Goal: Task Accomplishment & Management: Manage account settings

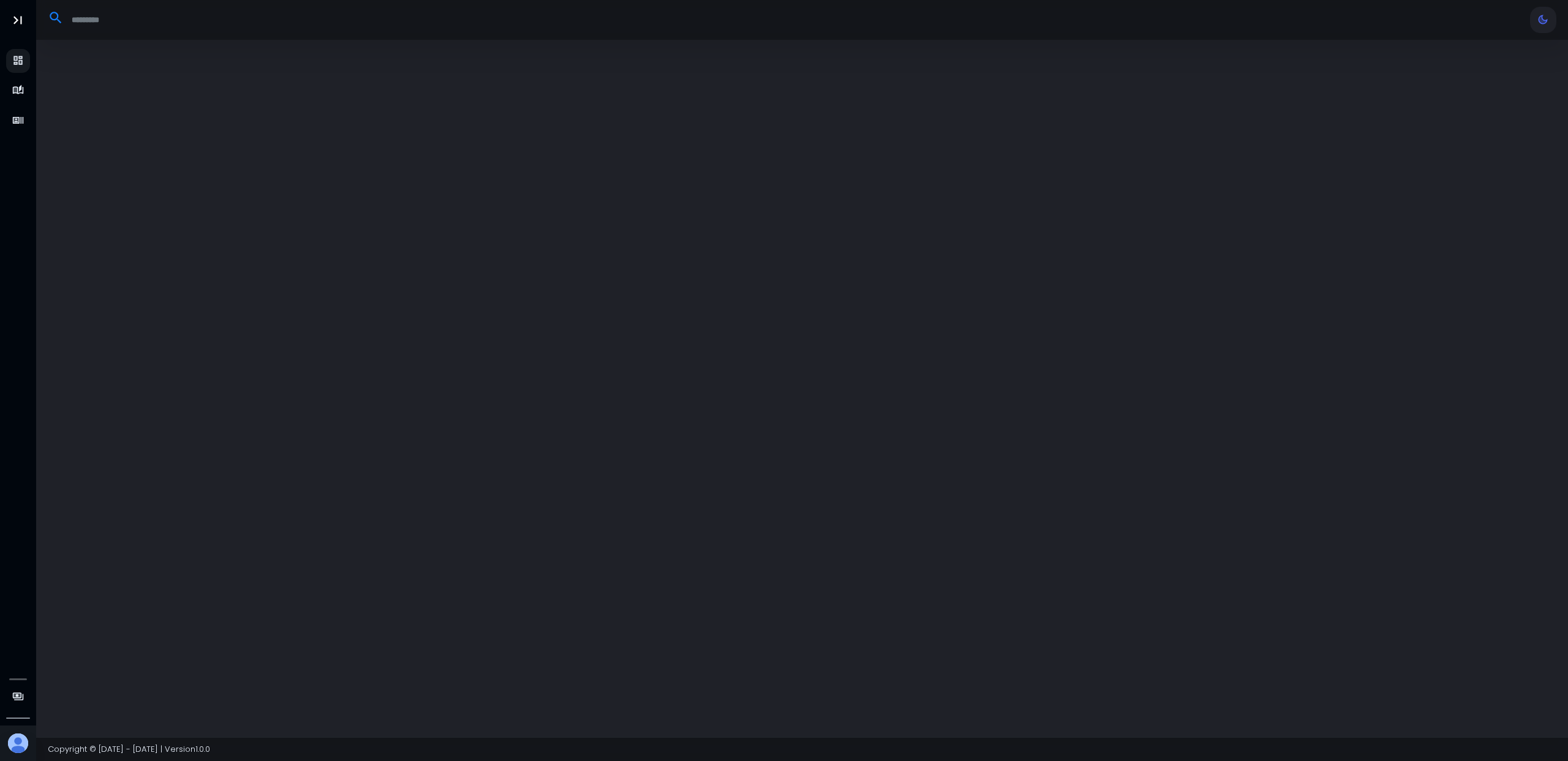
select select "**"
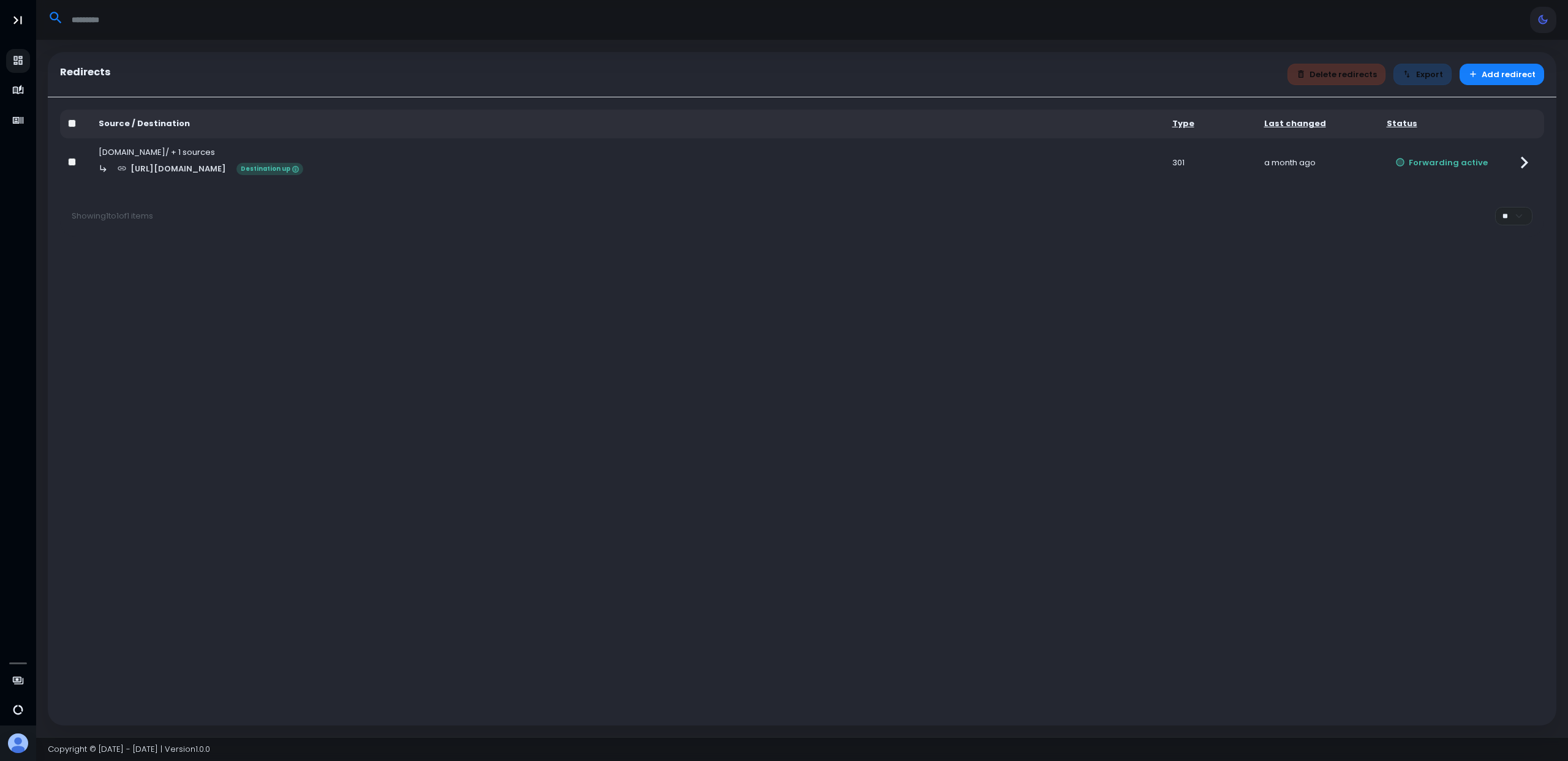
click at [1520, 156] on icon at bounding box center [1524, 163] width 24 height 24
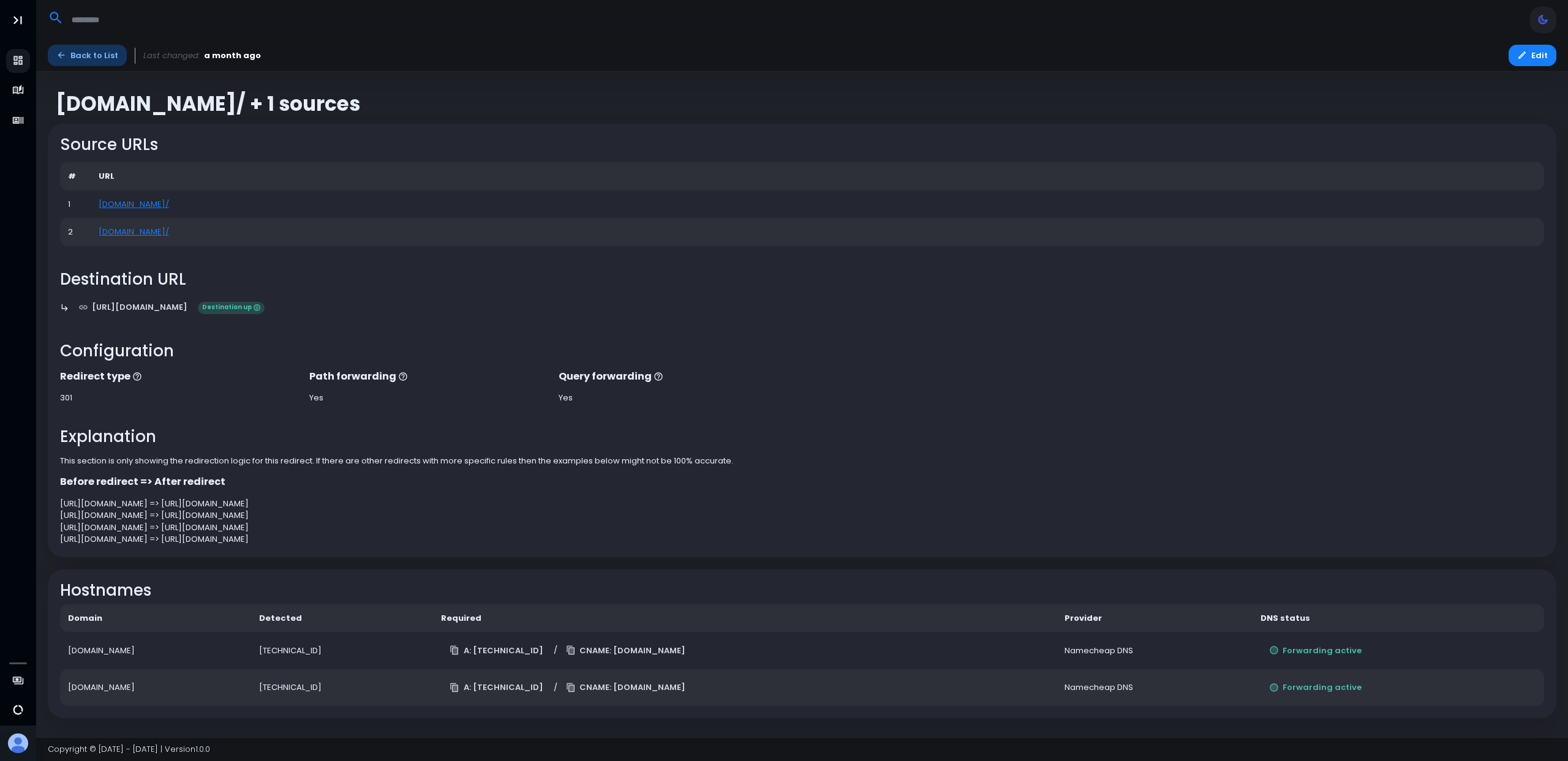
click at [82, 54] on link "Back to List" at bounding box center [88, 55] width 79 height 21
select select "**"
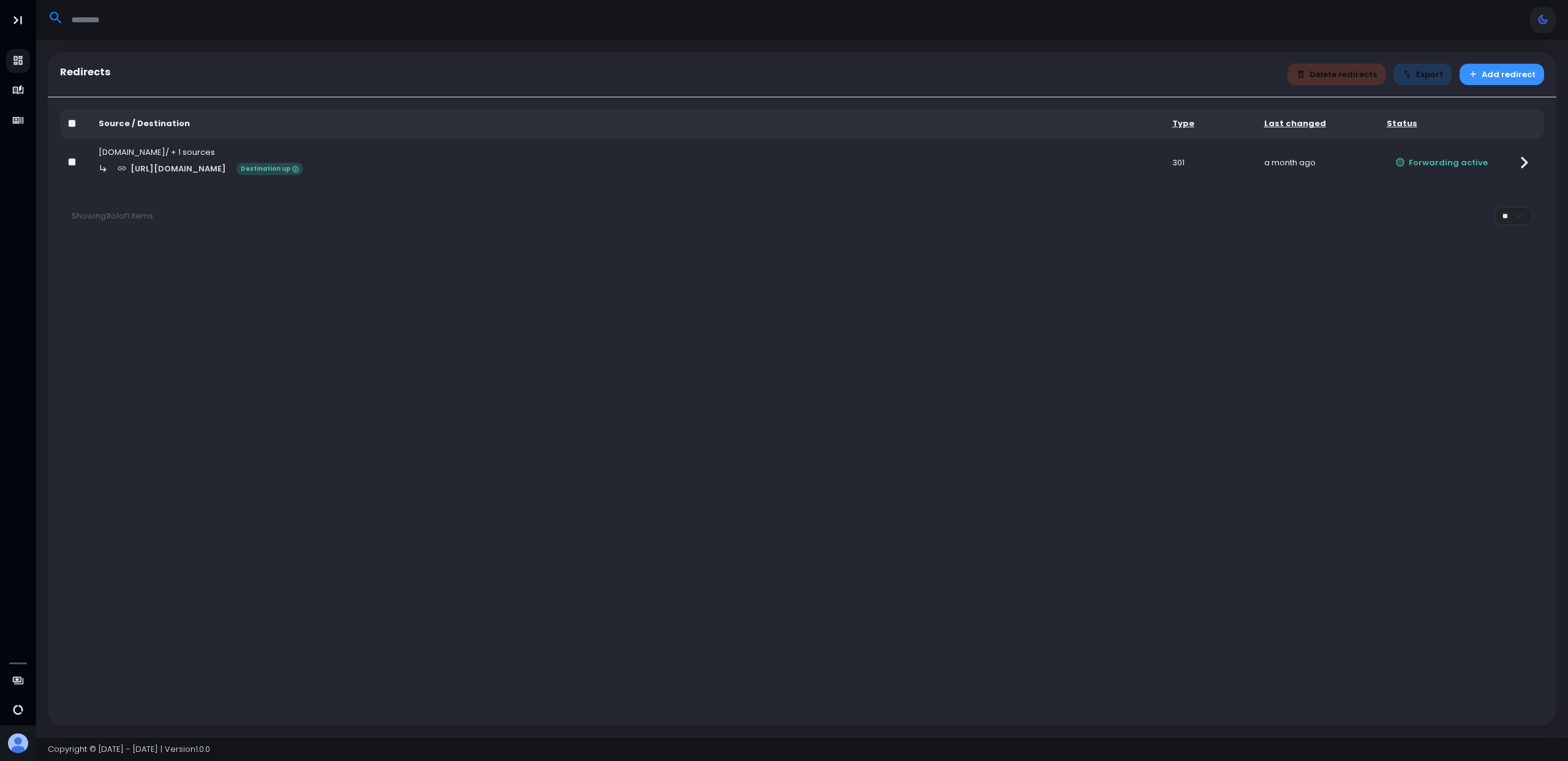
click at [1487, 70] on button "Add redirect" at bounding box center [1502, 74] width 85 height 21
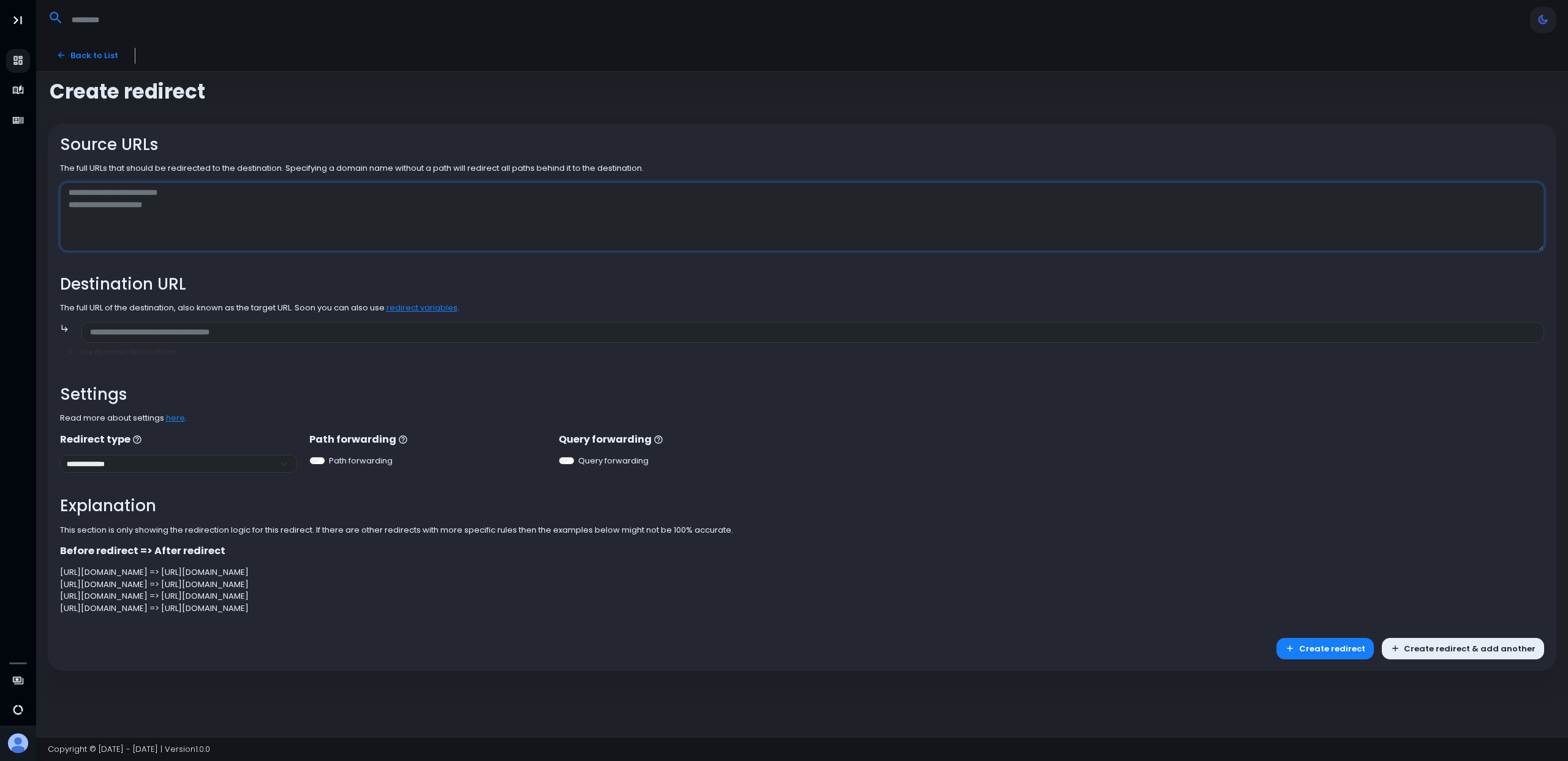
click at [276, 213] on textarea at bounding box center [802, 217] width 1485 height 69
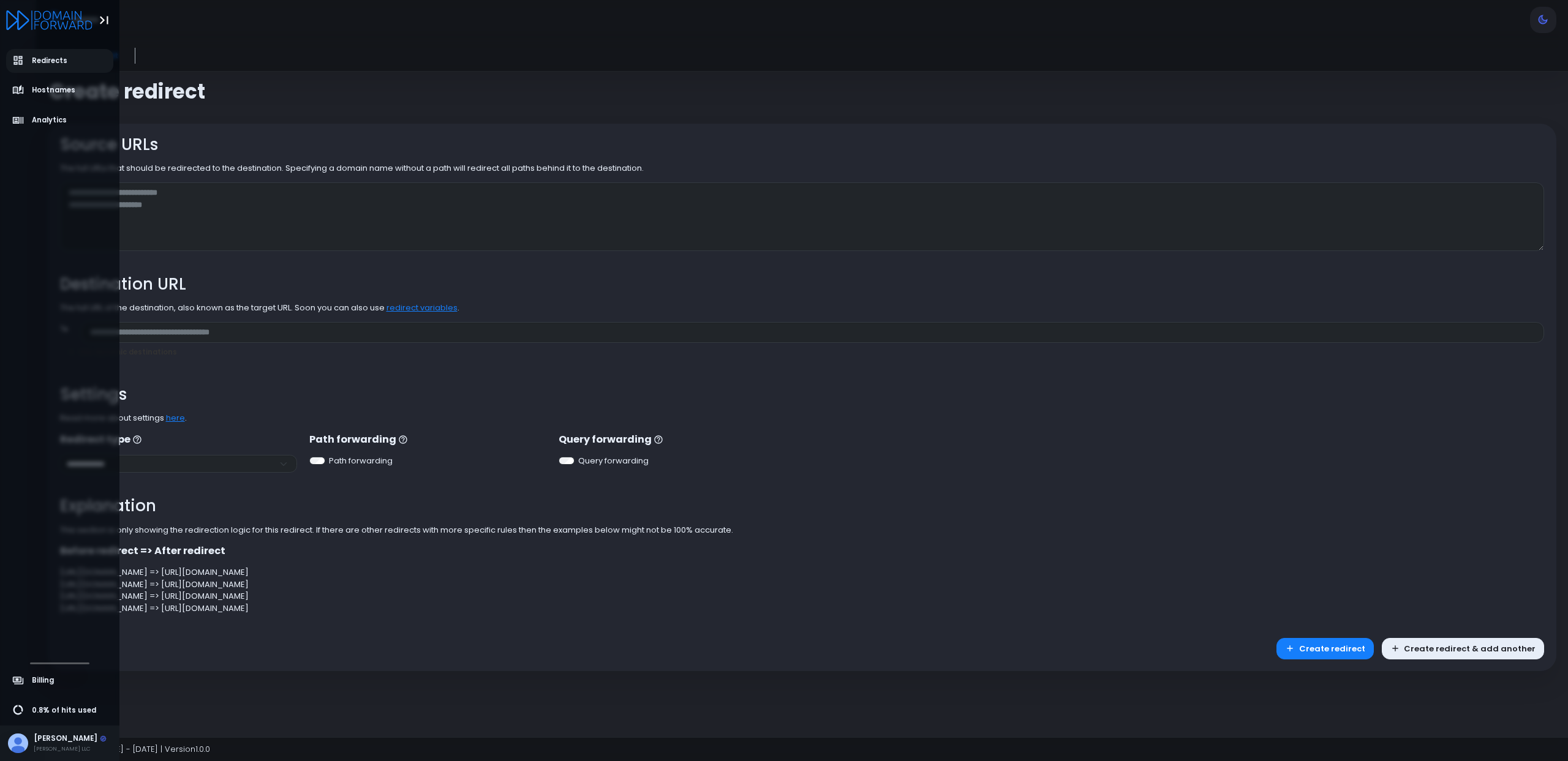
select select "**"
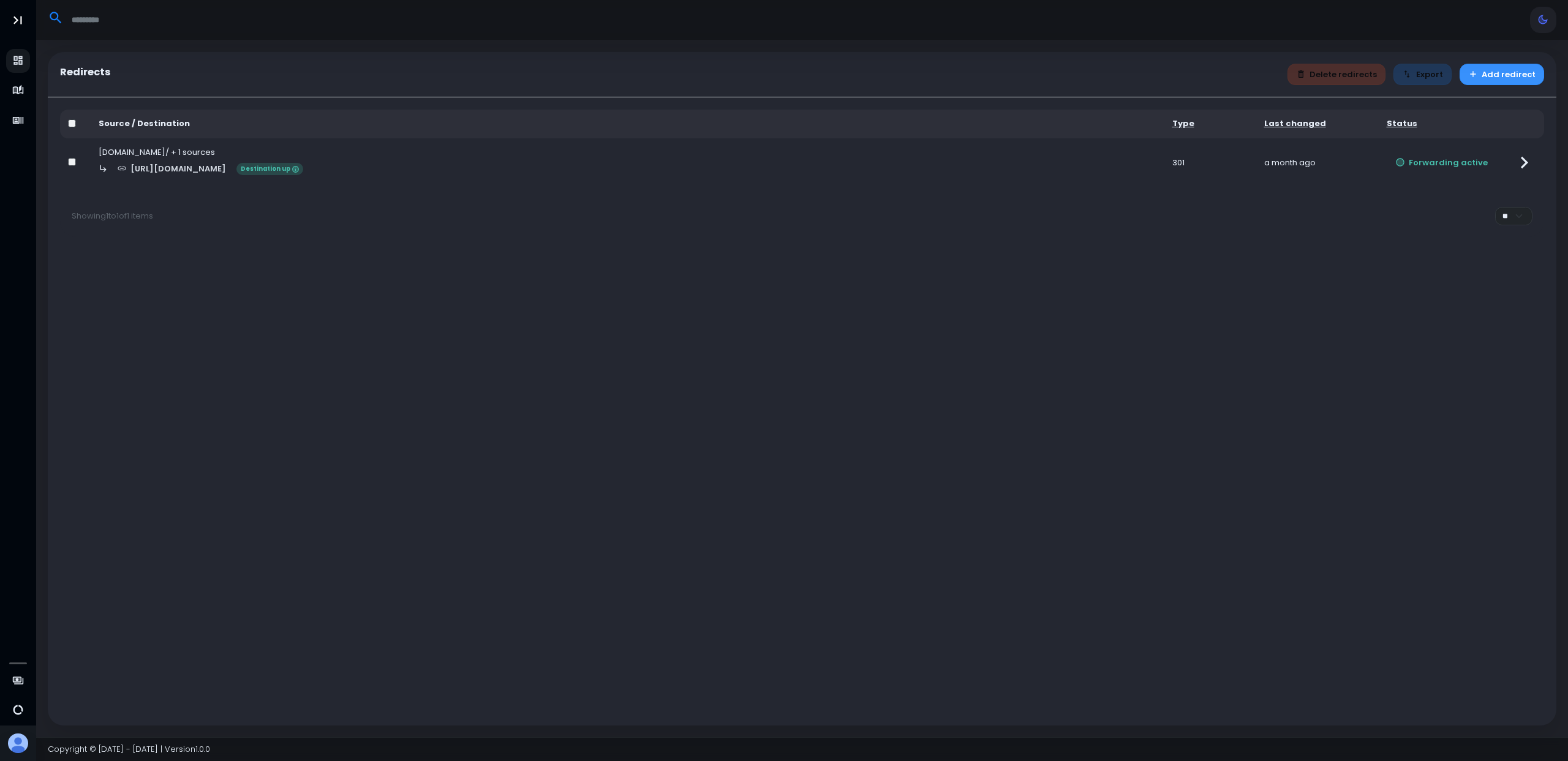
click at [1485, 74] on button "Add redirect" at bounding box center [1502, 74] width 85 height 21
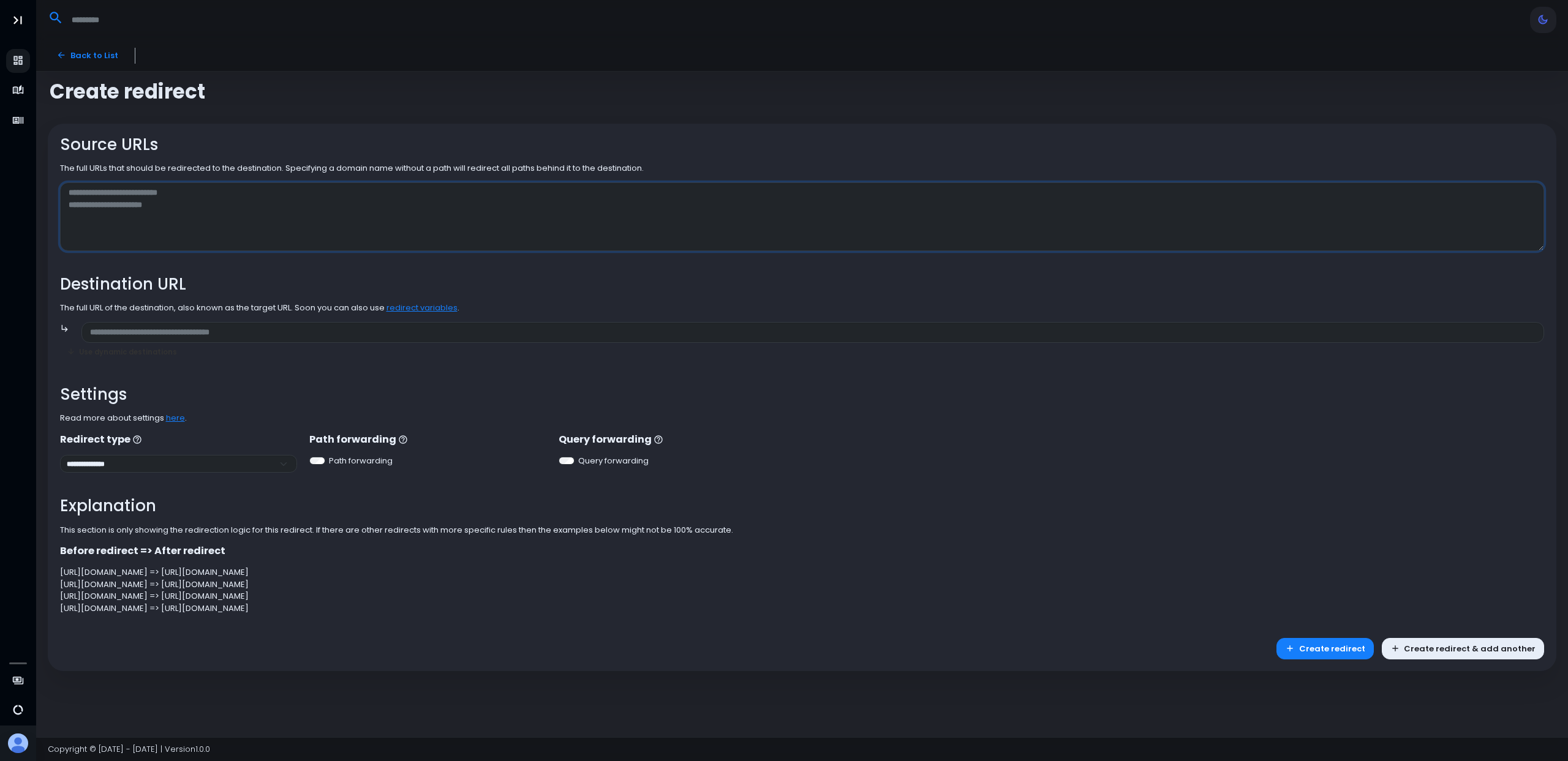
click at [347, 203] on textarea at bounding box center [802, 217] width 1485 height 69
type textarea "**********"
click at [201, 337] on input "text" at bounding box center [812, 333] width 1463 height 21
type input "**********"
click at [1335, 648] on button "Create redirect" at bounding box center [1325, 649] width 98 height 21
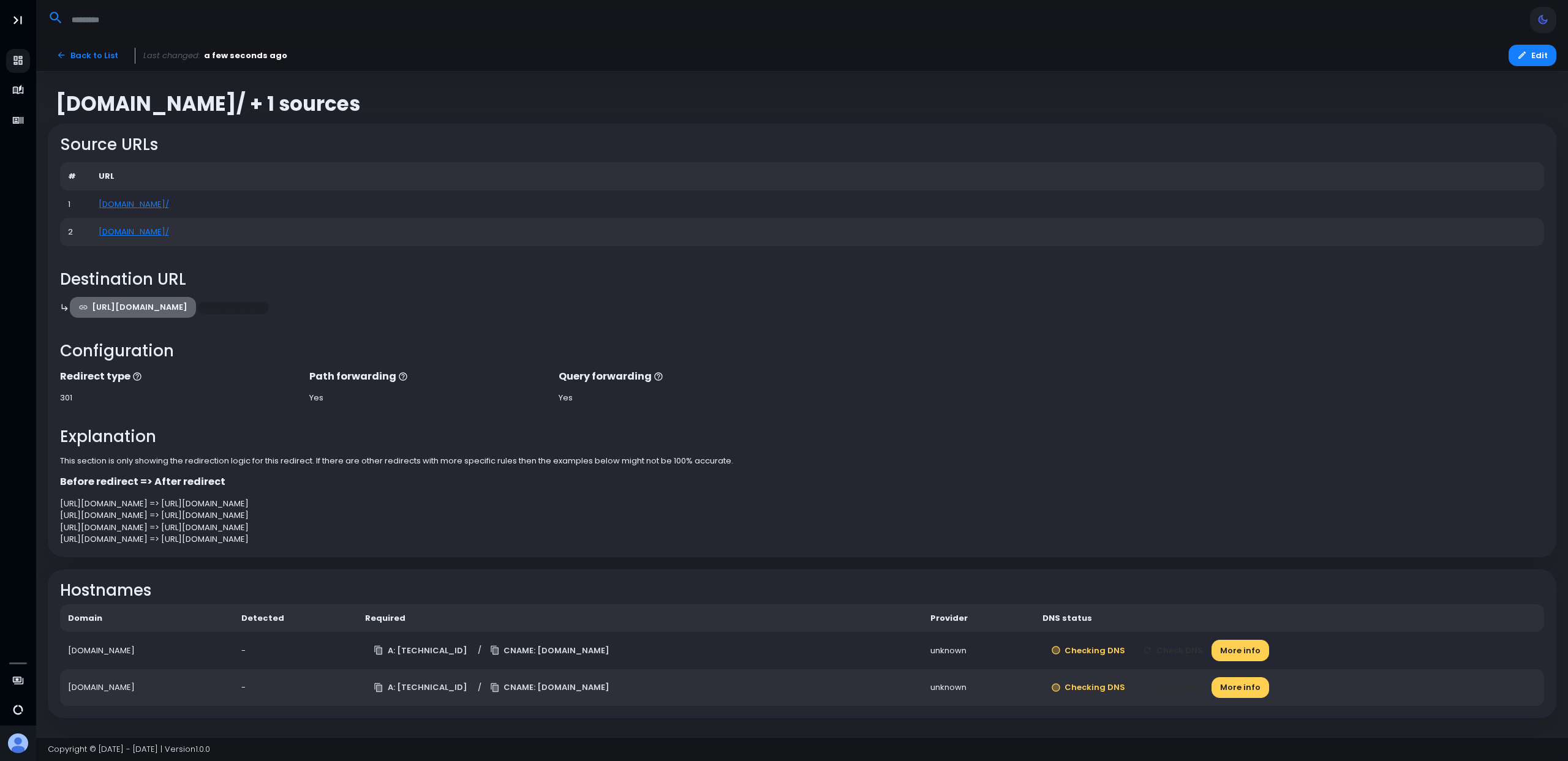
click at [197, 306] on link "https://kevinlowe.thrivecard.com/" at bounding box center [133, 307] width 127 height 21
click at [1523, 61] on button "Edit" at bounding box center [1533, 55] width 48 height 21
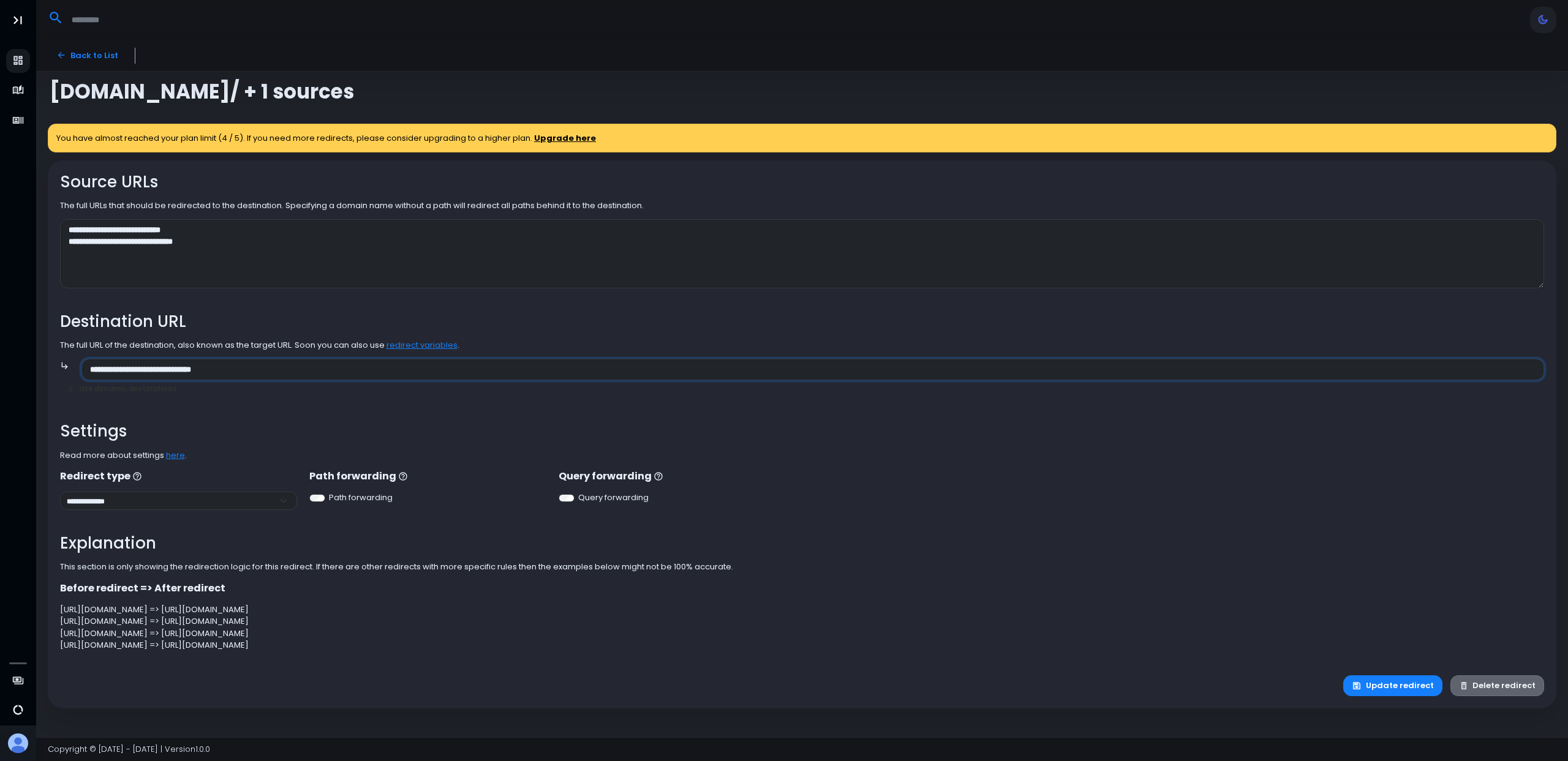
click at [202, 373] on input "**********" at bounding box center [812, 370] width 1463 height 21
type input "**********"
click at [1416, 684] on button "Update redirect" at bounding box center [1393, 685] width 99 height 21
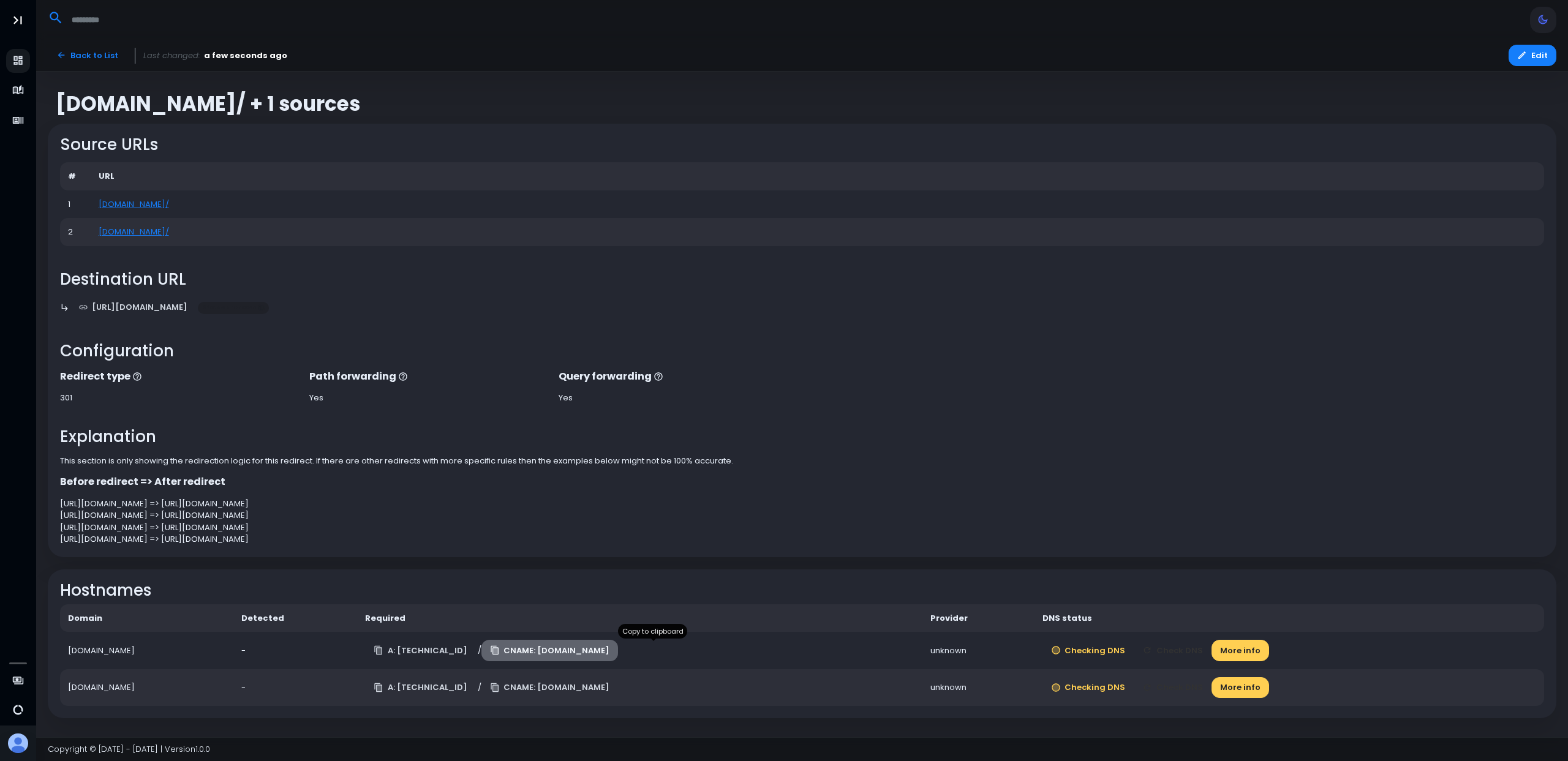
click at [578, 656] on button "CNAME: edge.domain-forward.com" at bounding box center [550, 650] width 137 height 21
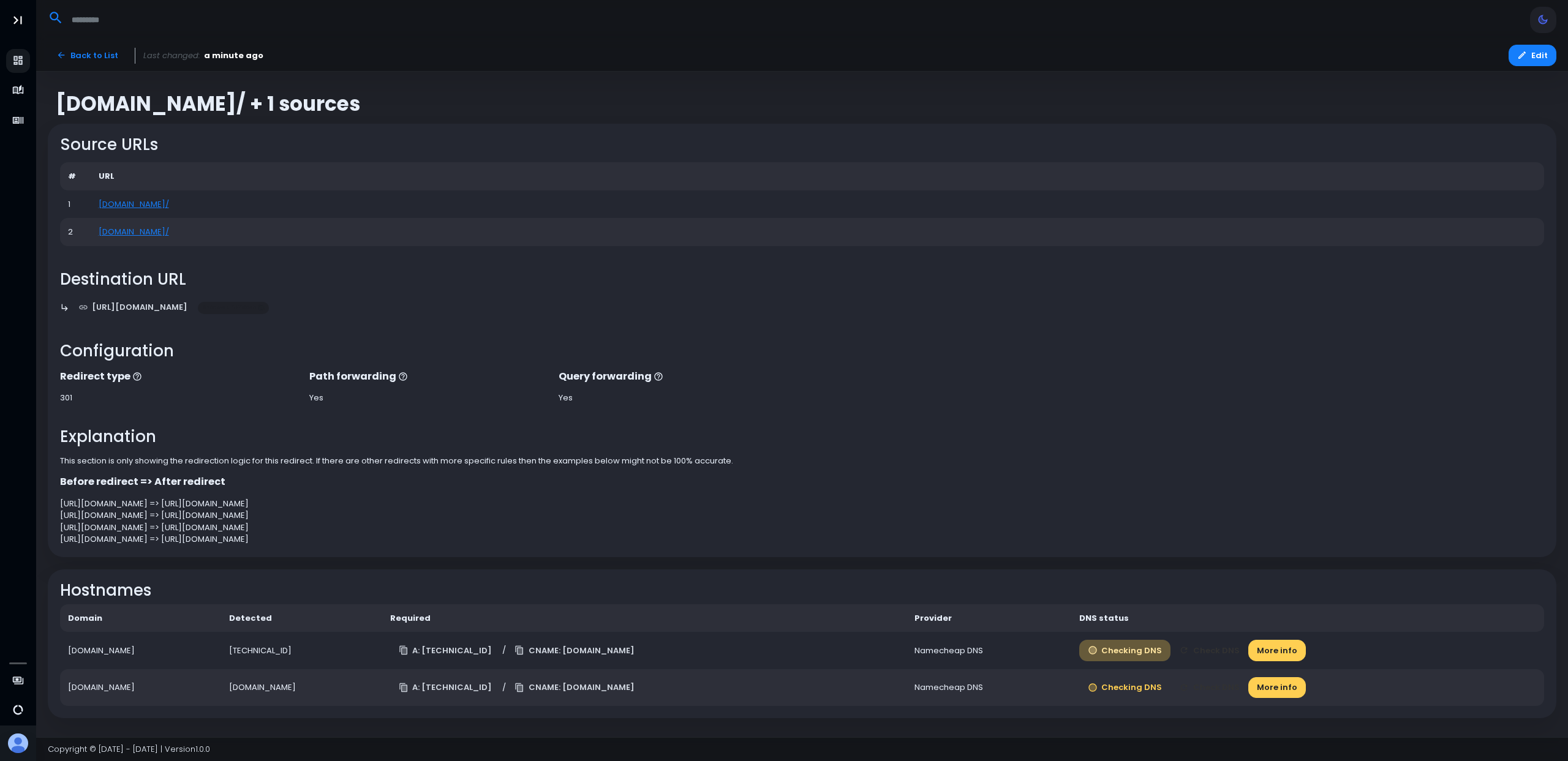
click at [1171, 652] on button "Checking DNS" at bounding box center [1125, 650] width 92 height 21
click at [952, 449] on div "Explanation This section is only showing the redirection logic for this redirec…" at bounding box center [802, 486] width 1485 height 117
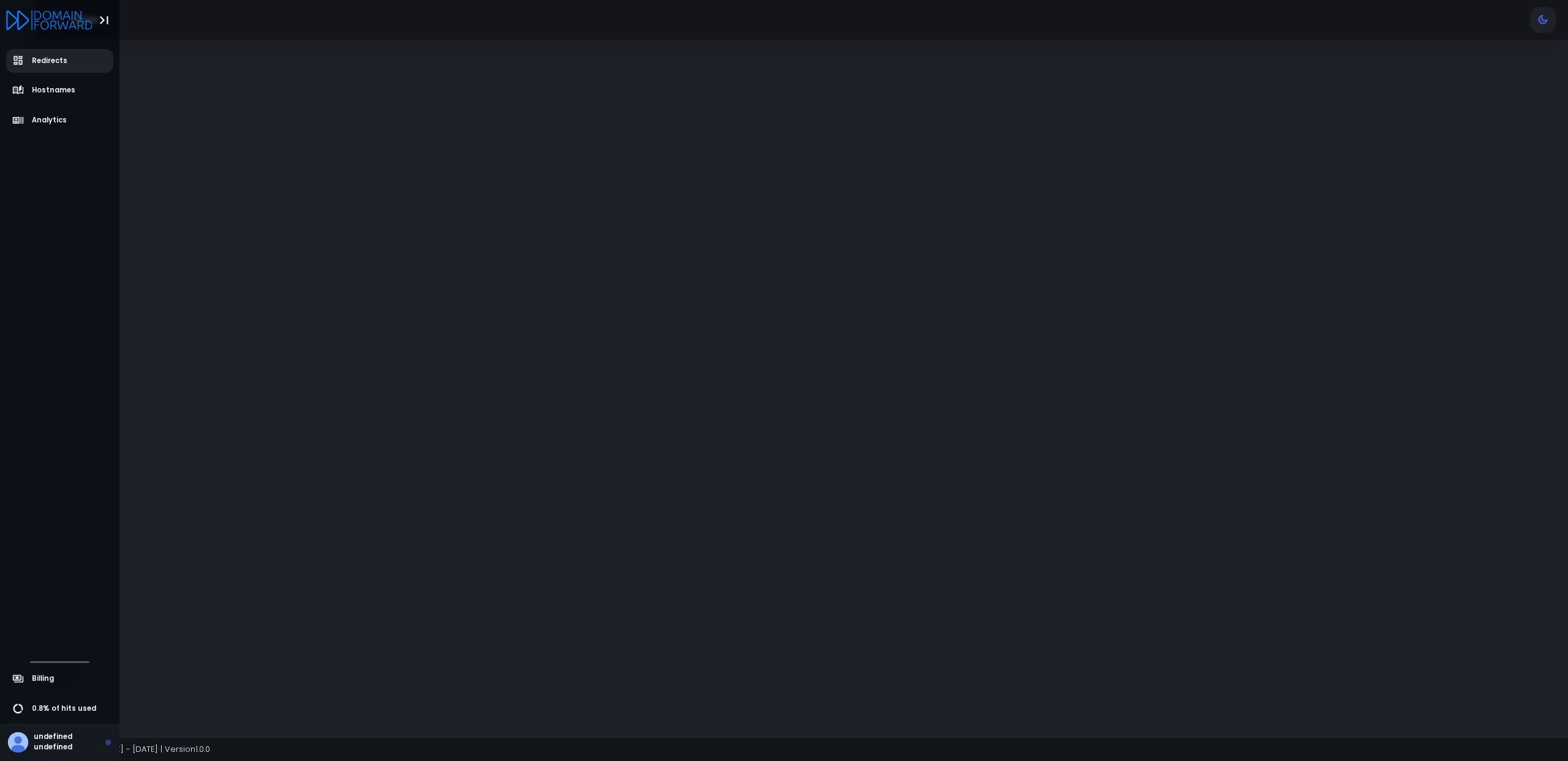
click at [19, 61] on icon "aside-dashboard" at bounding box center [18, 61] width 9 height 9
click at [62, 88] on span "Hostnames" at bounding box center [54, 90] width 44 height 11
click at [62, 52] on link "Redirects" at bounding box center [60, 61] width 107 height 24
click at [47, 59] on span "Redirects" at bounding box center [49, 61] width 35 height 11
click at [64, 57] on span "Redirects" at bounding box center [49, 61] width 35 height 11
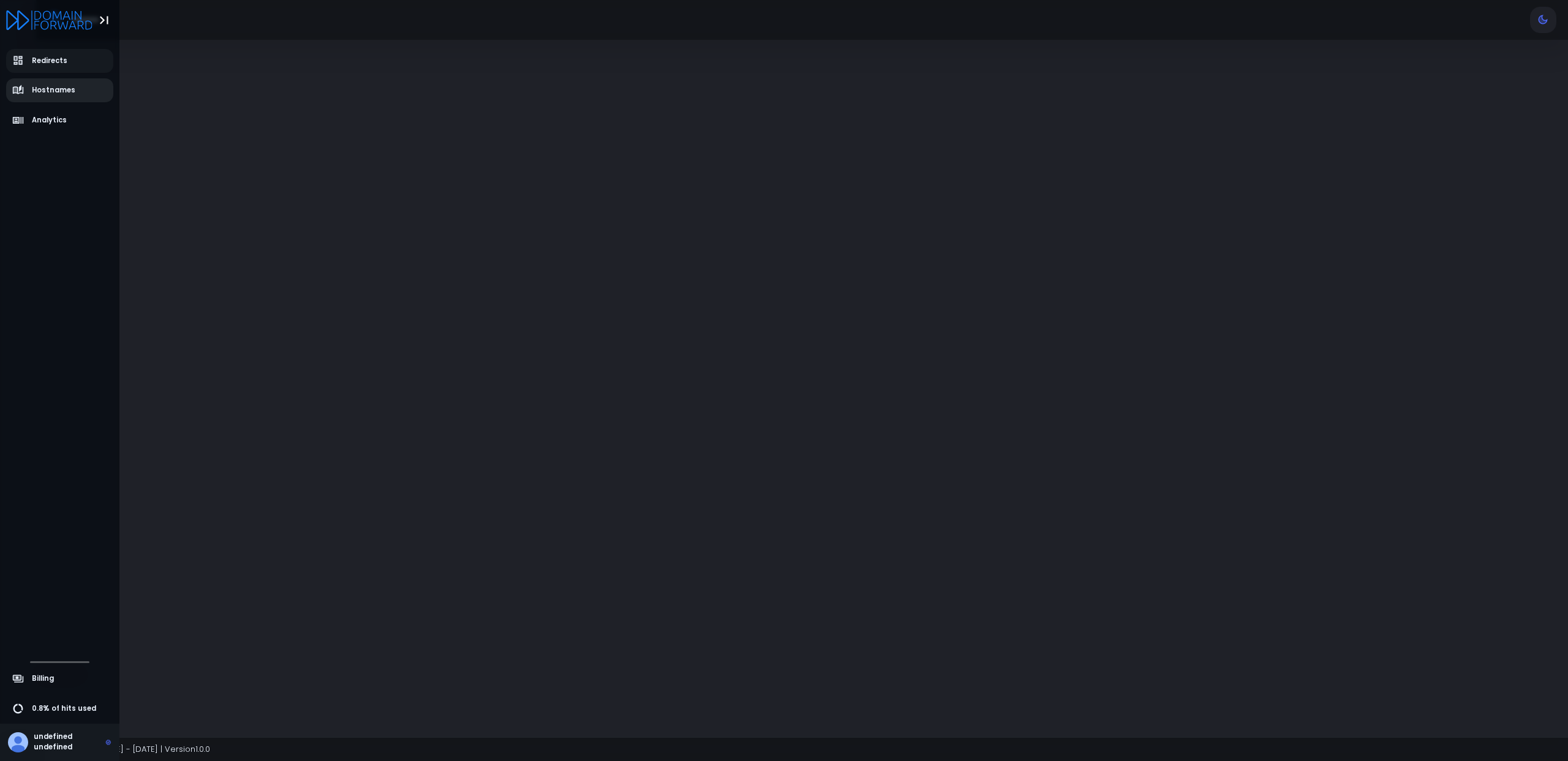
click at [57, 86] on span "Hostnames" at bounding box center [54, 90] width 44 height 11
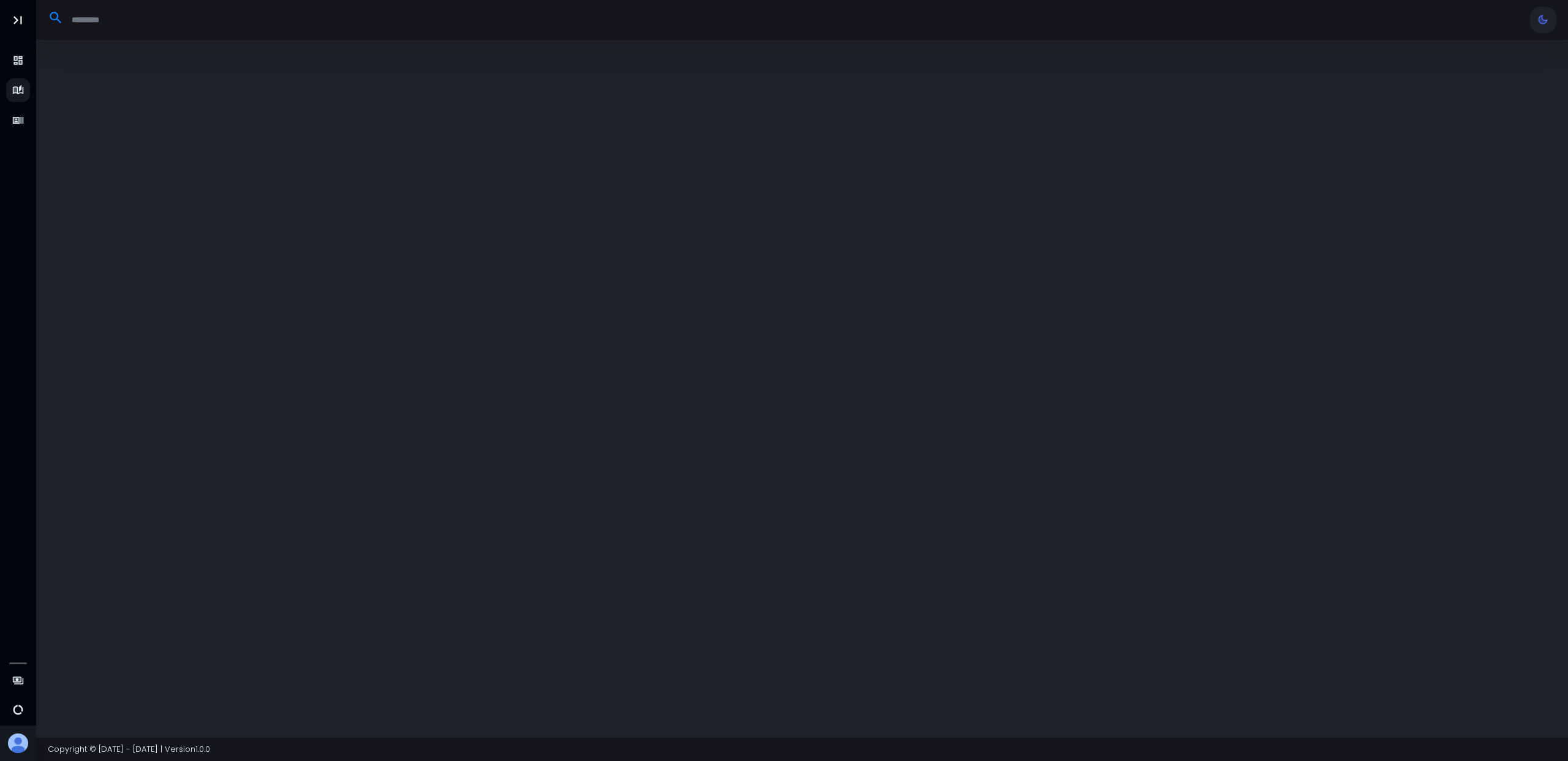
click at [1183, 80] on div at bounding box center [802, 388] width 1532 height 697
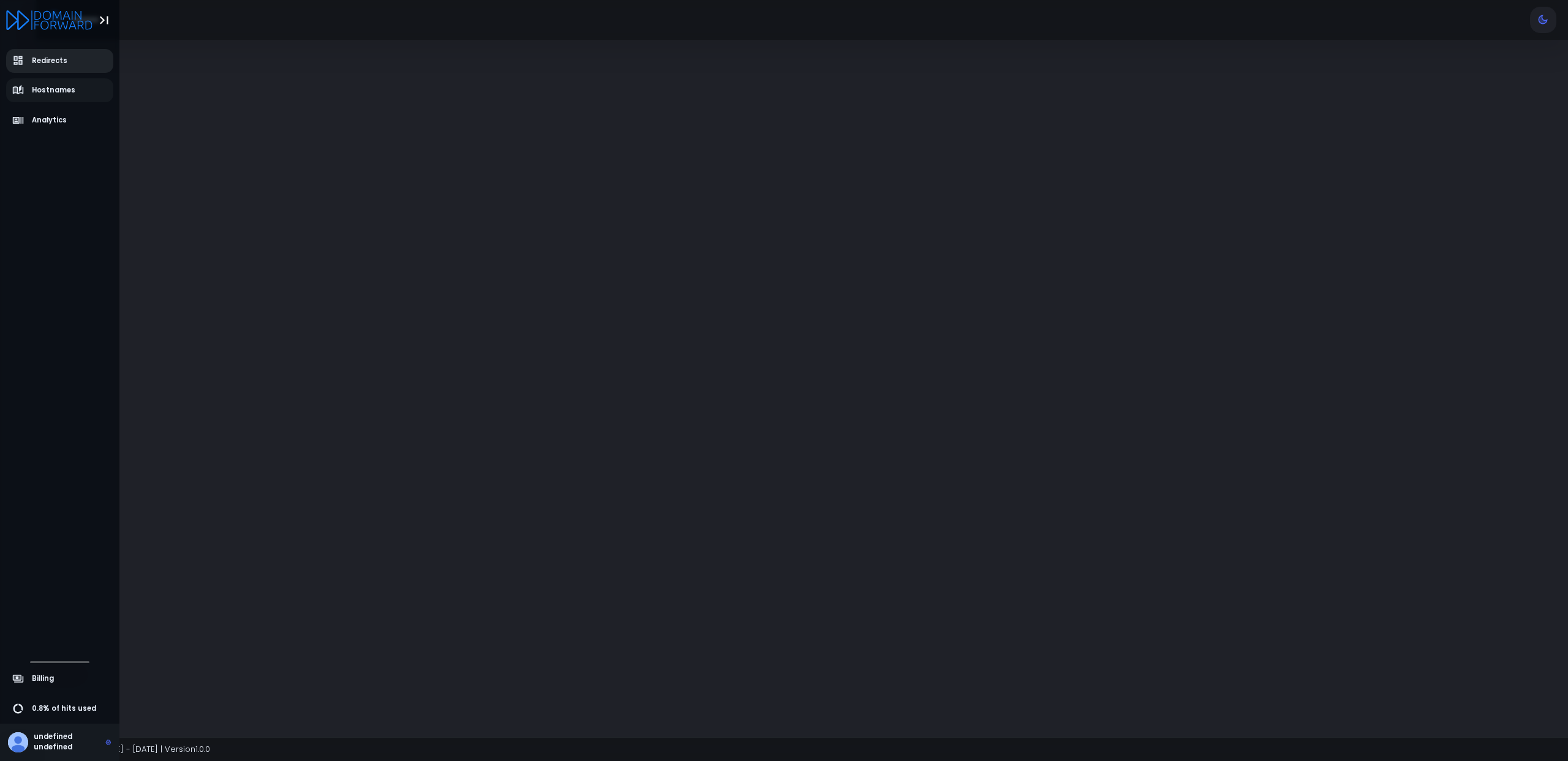
click at [14, 57] on icon "aside-dashboard" at bounding box center [18, 61] width 9 height 9
click at [33, 17] on icon "Logo" at bounding box center [49, 20] width 86 height 20
click at [71, 734] on div "undefined undefined" at bounding box center [73, 742] width 78 height 21
click at [57, 733] on span "Logout" at bounding box center [60, 741] width 107 height 24
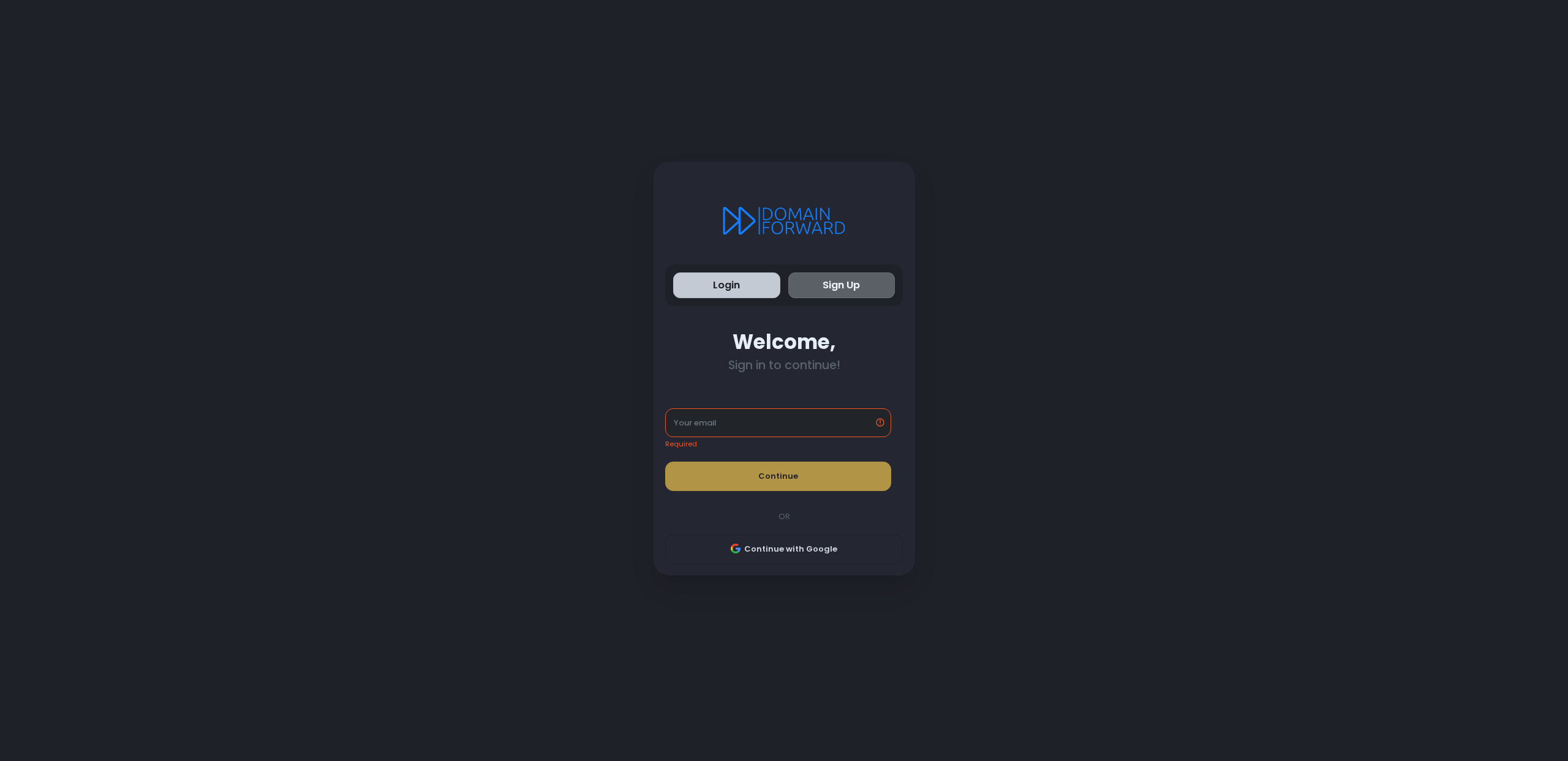
click at [749, 297] on button "Login" at bounding box center [727, 285] width 107 height 26
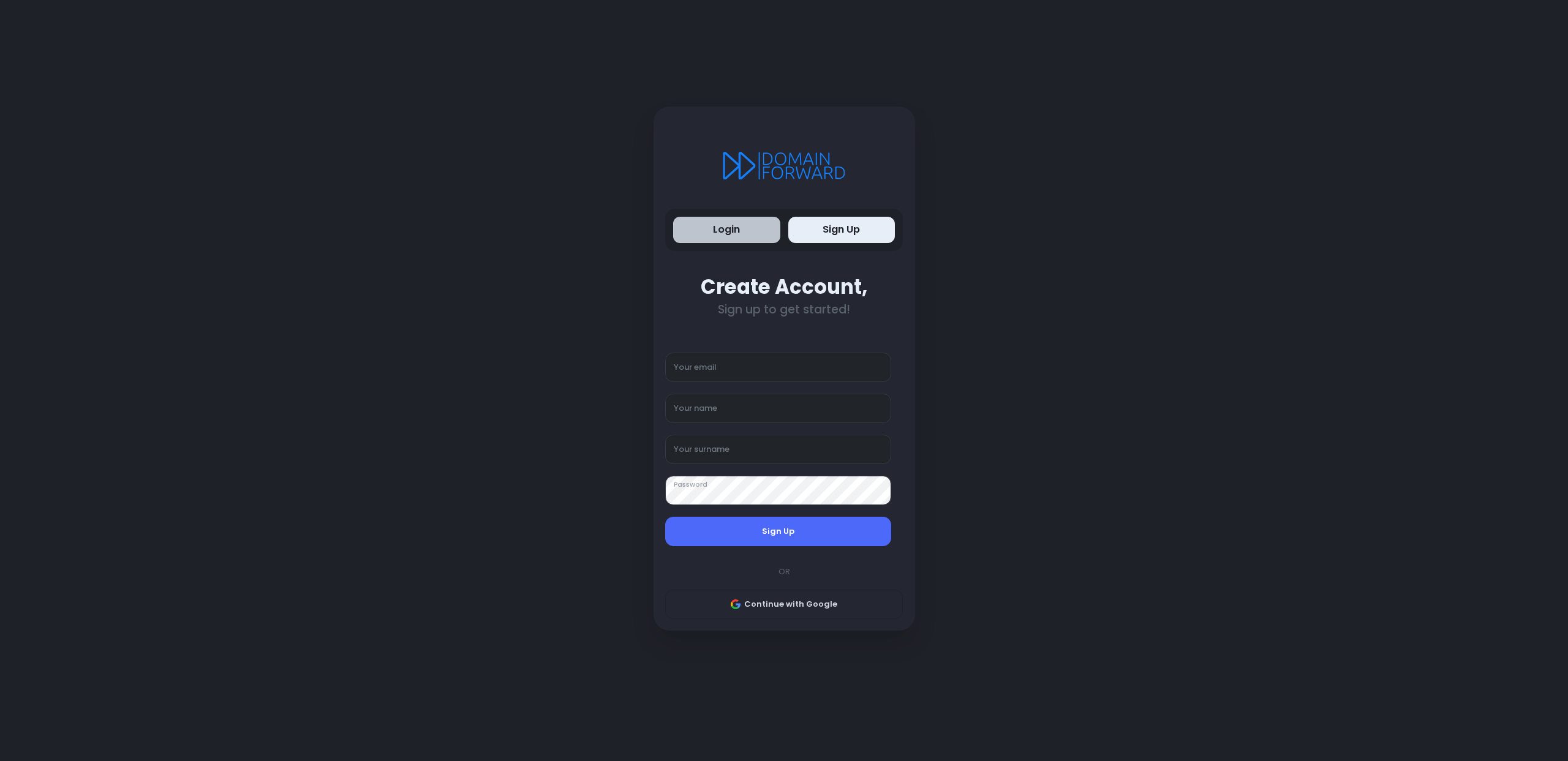
click at [736, 232] on button "Login" at bounding box center [727, 230] width 107 height 26
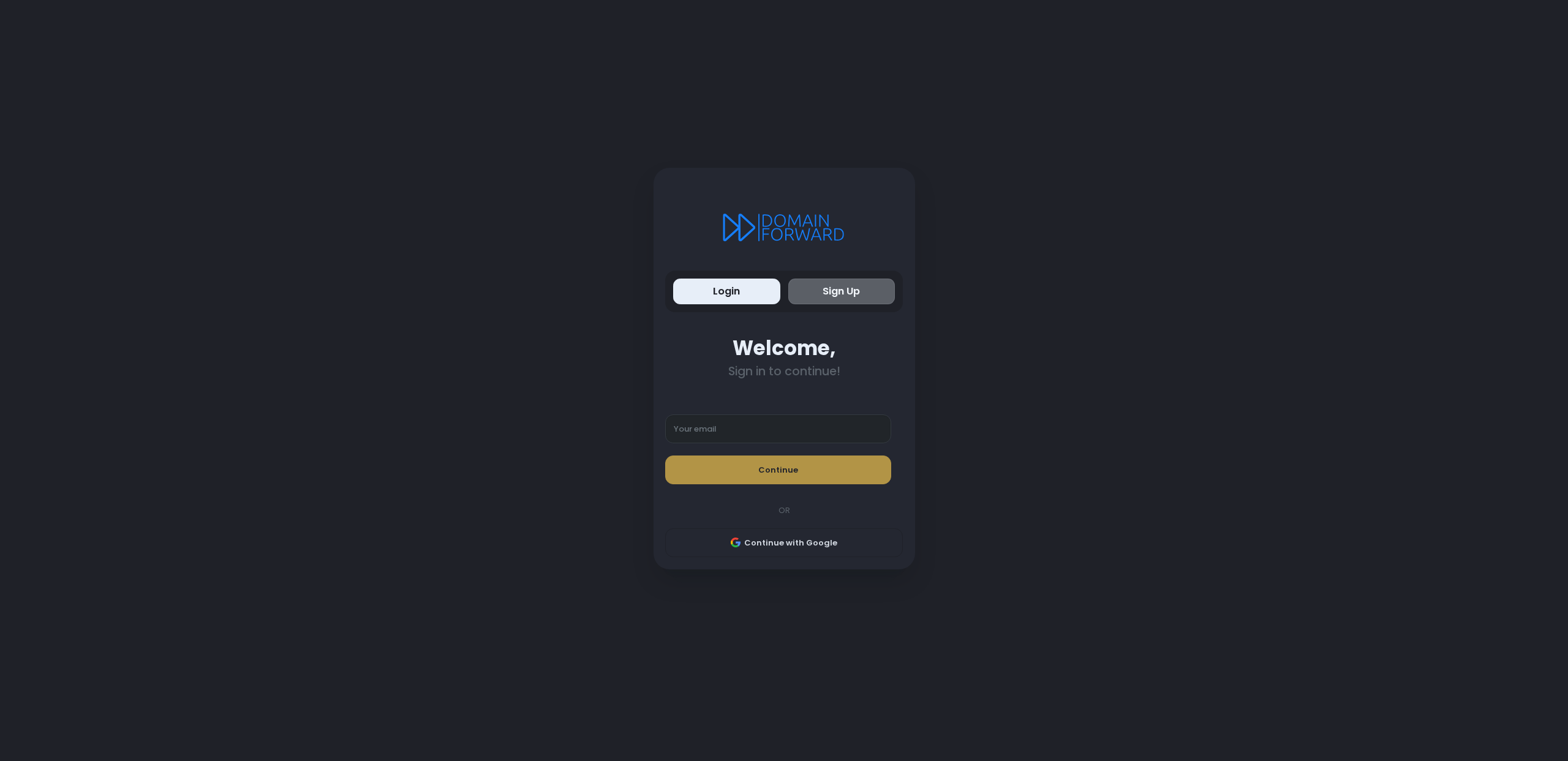
click at [778, 561] on div "Login Sign Up Welcome, Sign in to continue! Your email Continue OR Continue wit…" at bounding box center [784, 368] width 262 height 401
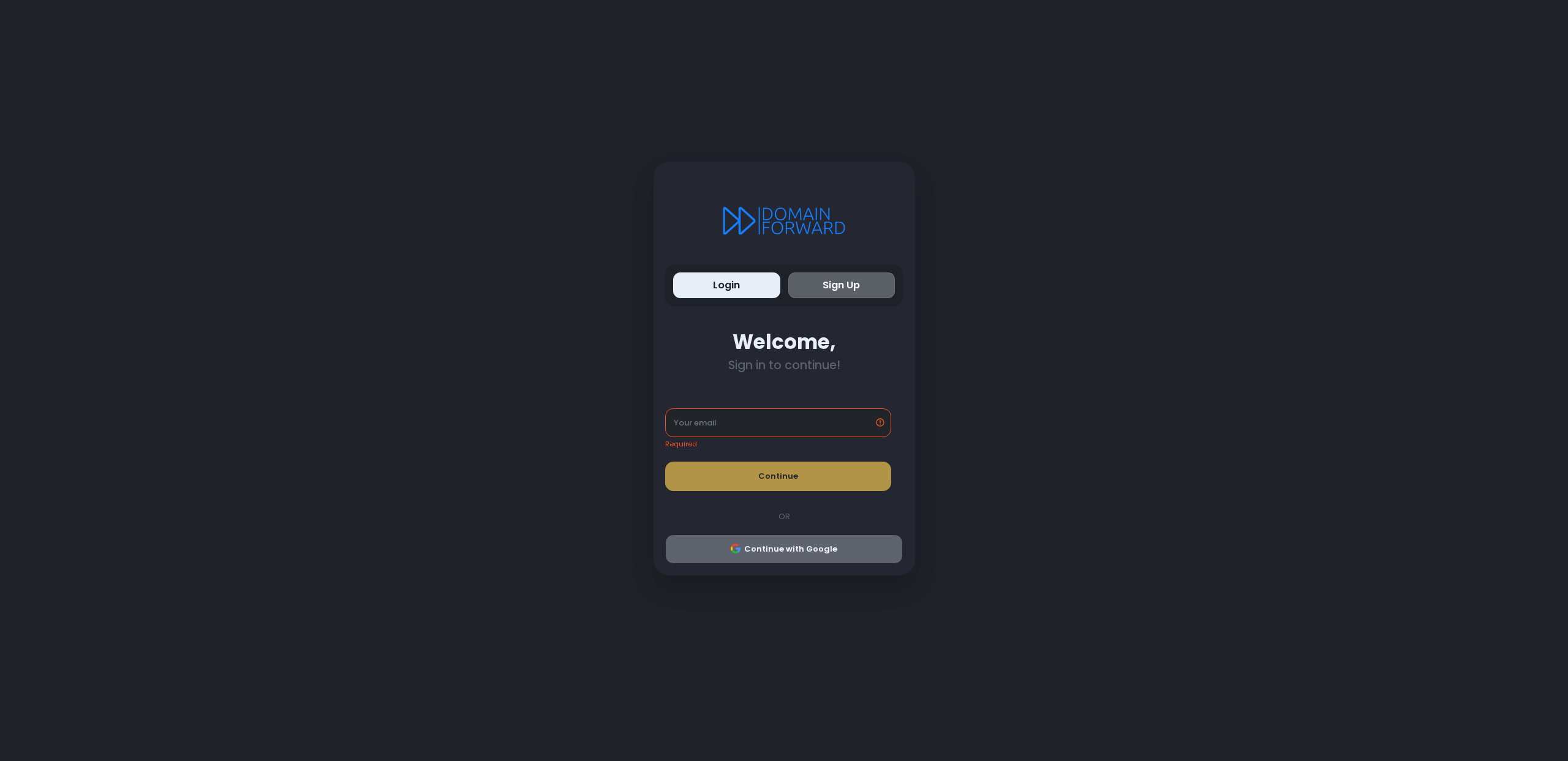
click at [777, 556] on button "Continue with Google" at bounding box center [784, 549] width 238 height 30
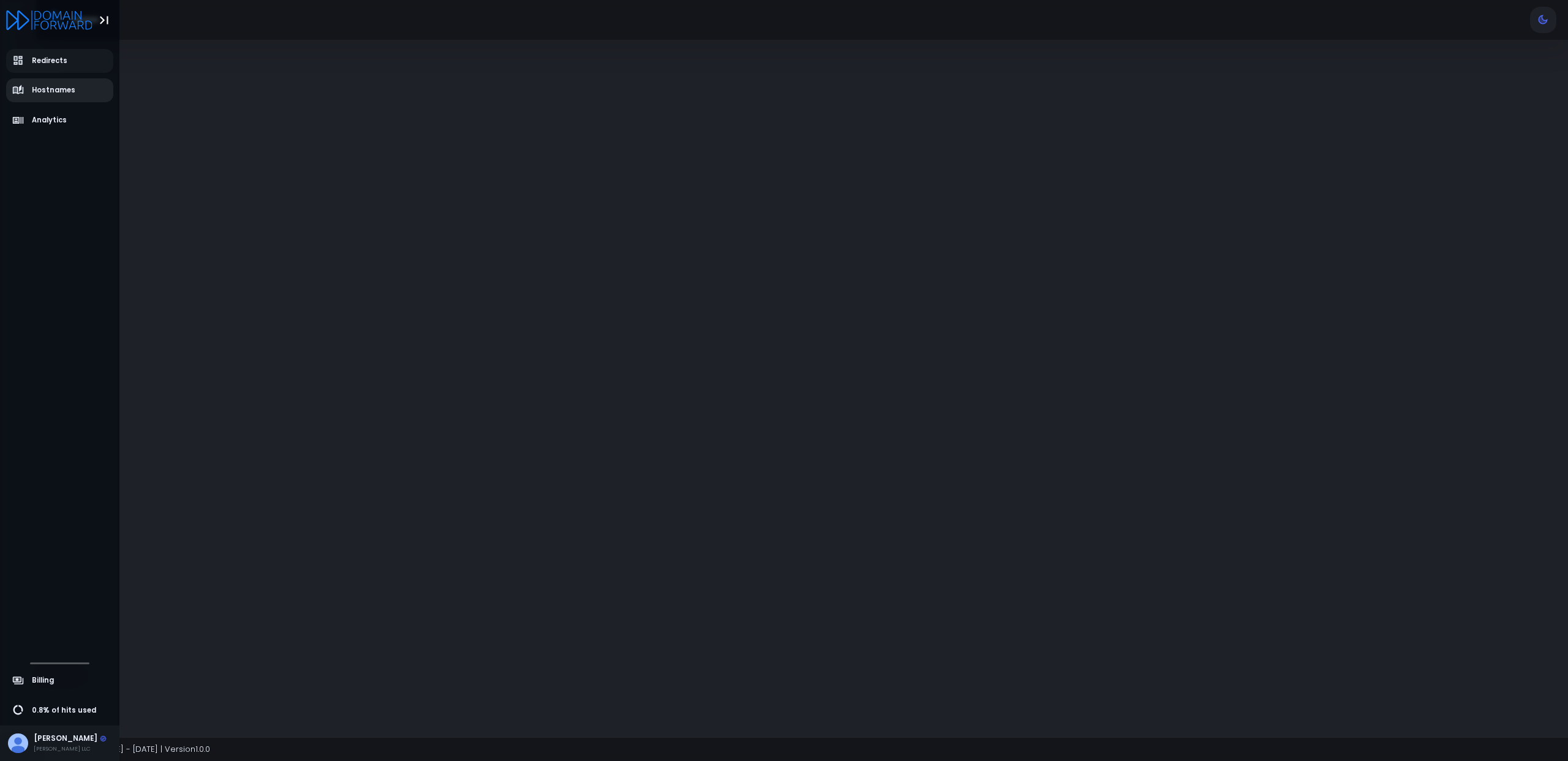
click at [48, 80] on link "Hostnames" at bounding box center [60, 90] width 107 height 24
click at [52, 64] on span "Redirects" at bounding box center [49, 61] width 35 height 11
click at [50, 688] on link "Billing" at bounding box center [60, 680] width 107 height 24
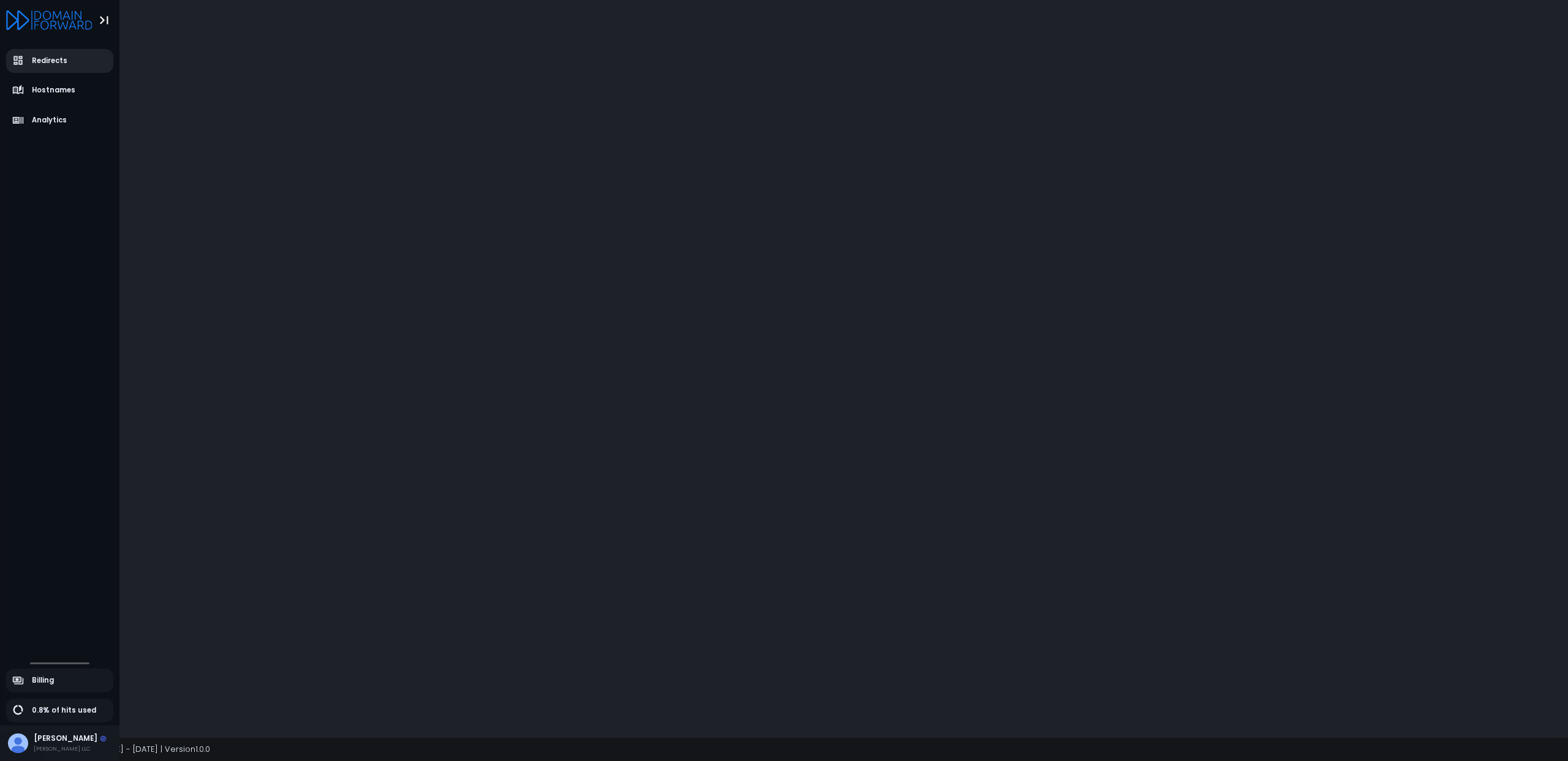
click at [56, 60] on span "Redirects" at bounding box center [49, 61] width 35 height 11
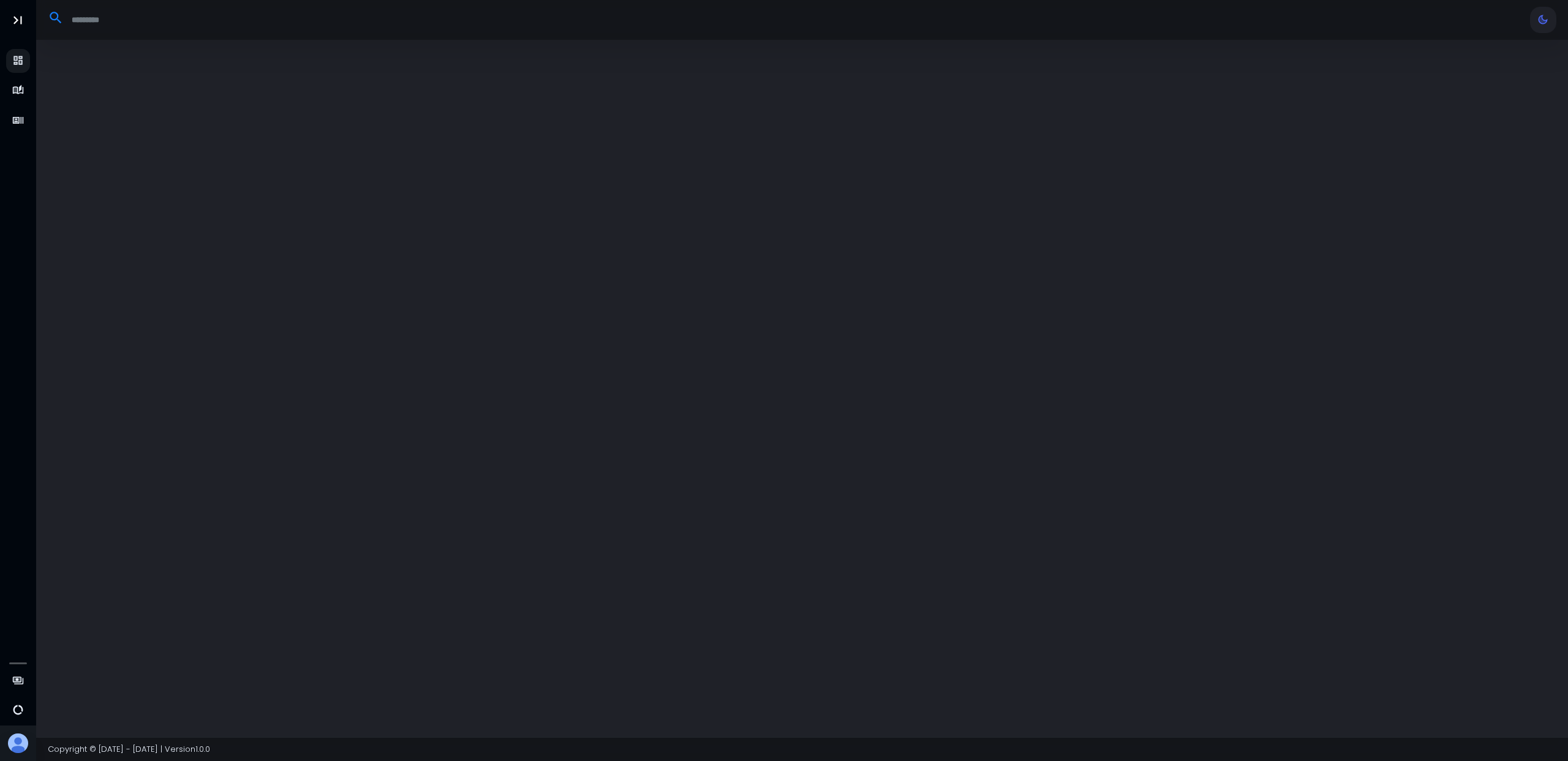
click at [848, 172] on div at bounding box center [802, 388] width 1532 height 697
click at [784, 150] on div at bounding box center [802, 388] width 1532 height 697
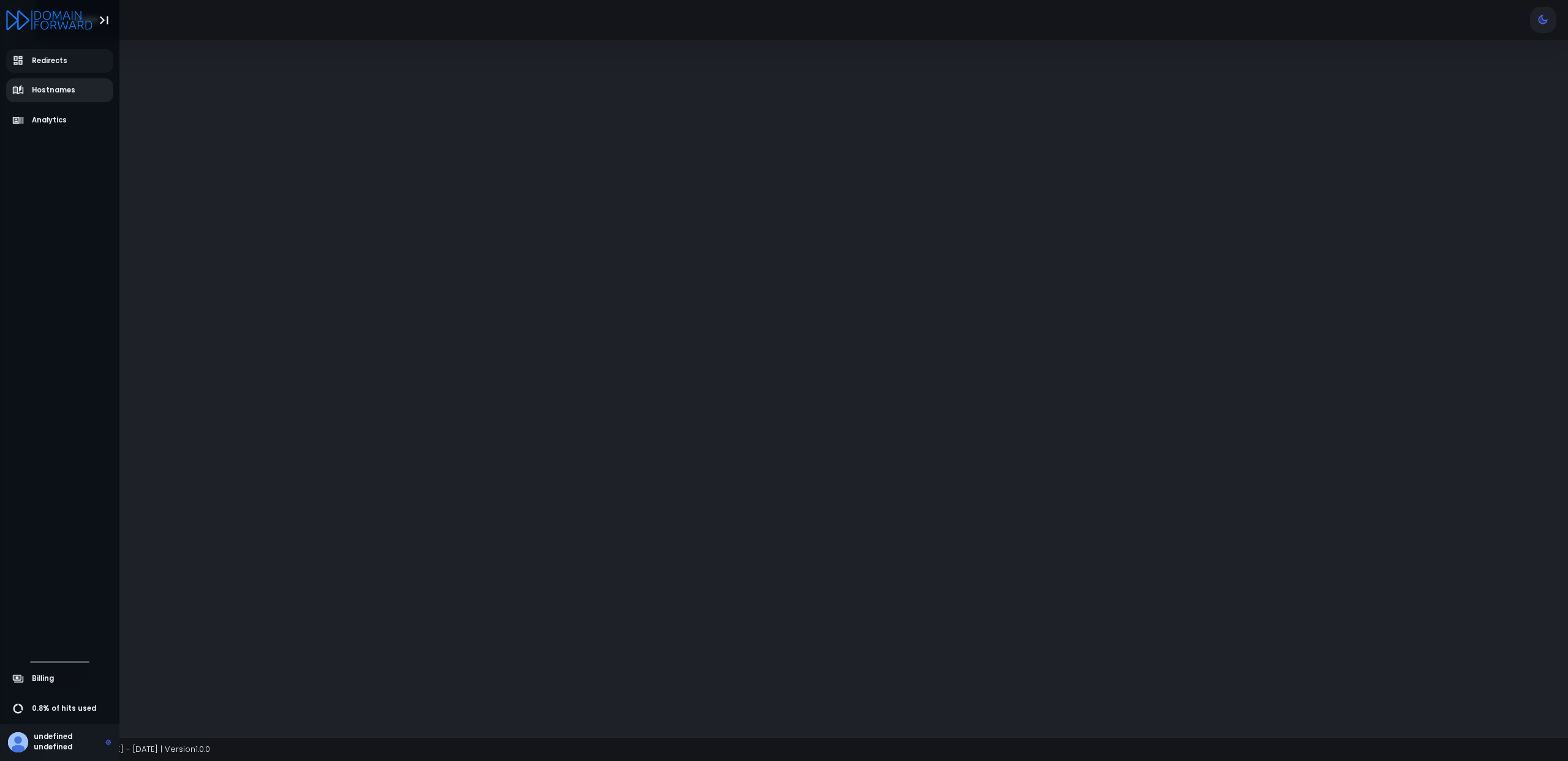
click at [51, 96] on link "Hostnames" at bounding box center [60, 90] width 107 height 24
click at [55, 60] on span "Redirects" at bounding box center [49, 61] width 35 height 11
click at [38, 85] on span "Hostnames" at bounding box center [44, 90] width 64 height 12
click at [39, 131] on link "Analytics" at bounding box center [60, 120] width 107 height 24
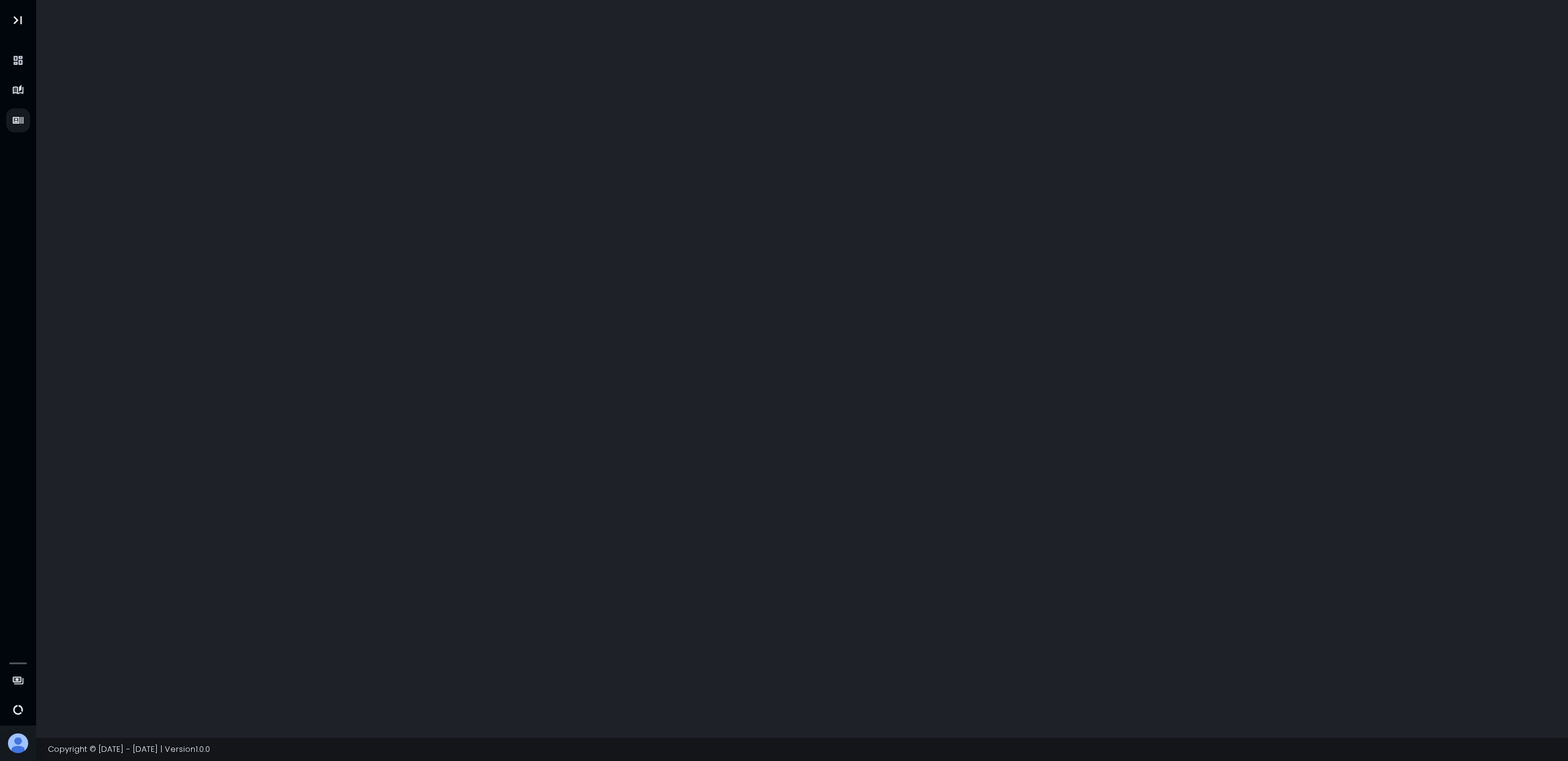
click at [382, 163] on div at bounding box center [802, 368] width 1532 height 737
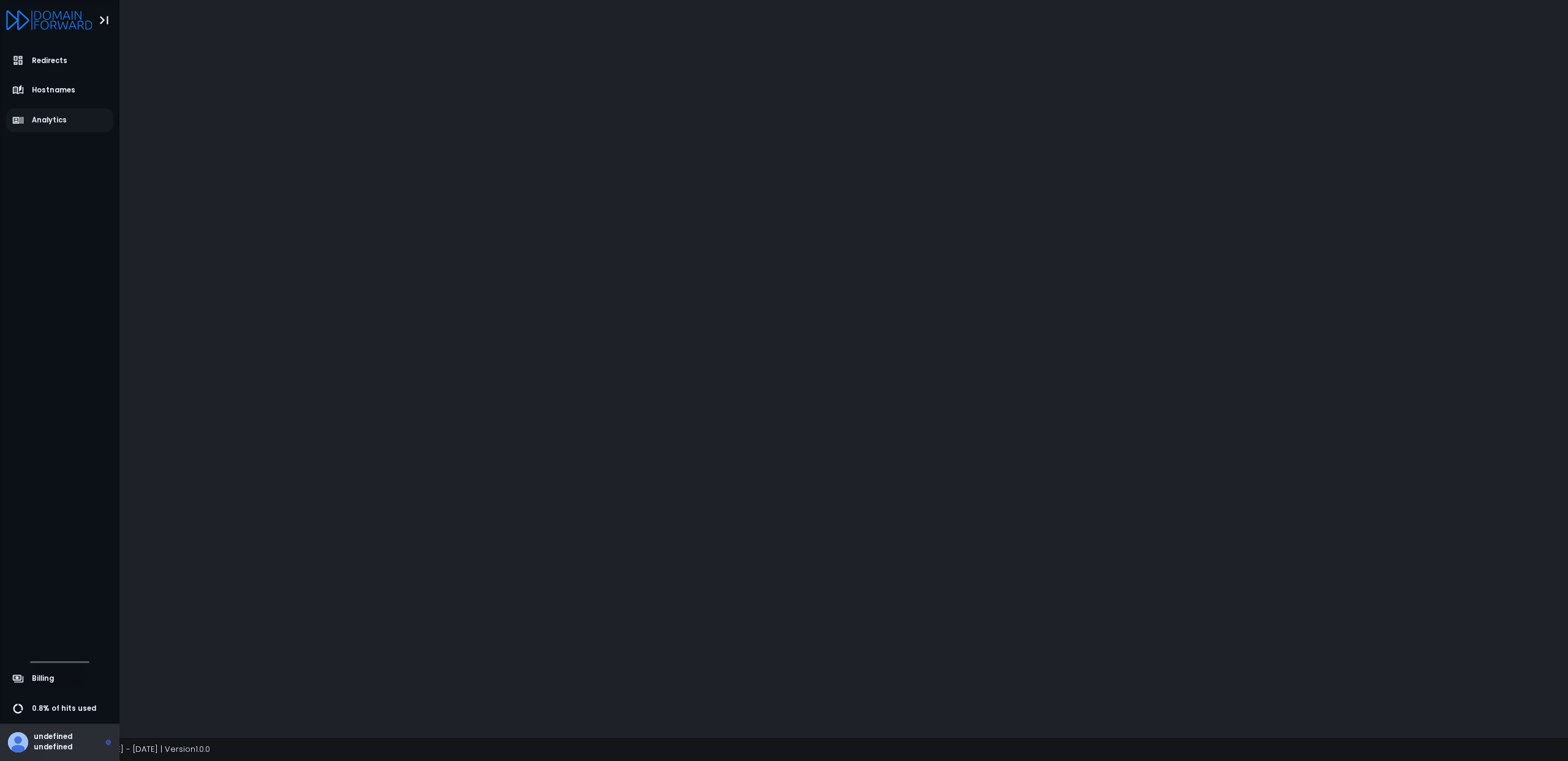
click at [11, 742] on img at bounding box center [18, 742] width 21 height 20
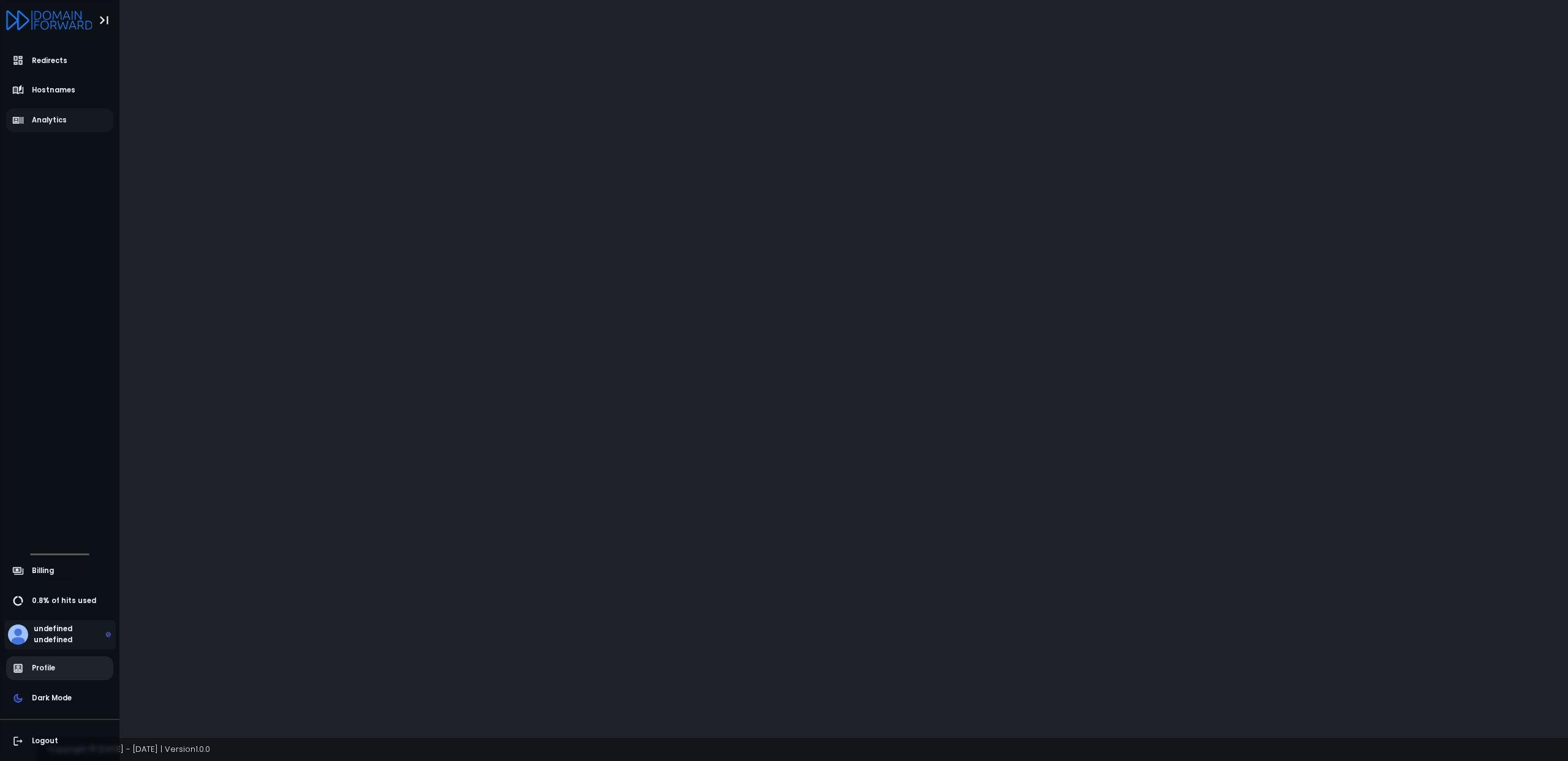
click at [64, 663] on span "Profile" at bounding box center [60, 668] width 107 height 24
click at [47, 27] on icon "Logo" at bounding box center [49, 20] width 86 height 20
